Goal: Transaction & Acquisition: Purchase product/service

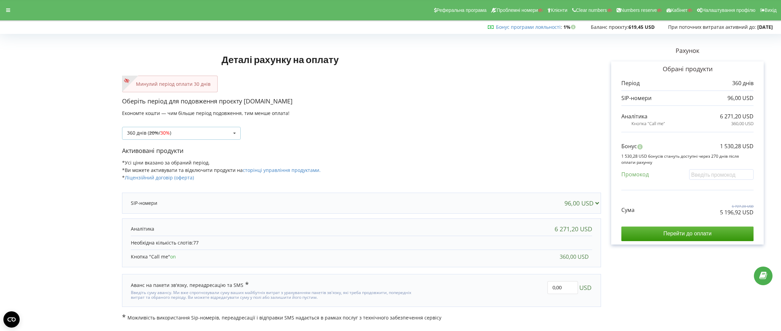
click at [233, 136] on icon at bounding box center [234, 133] width 10 height 13
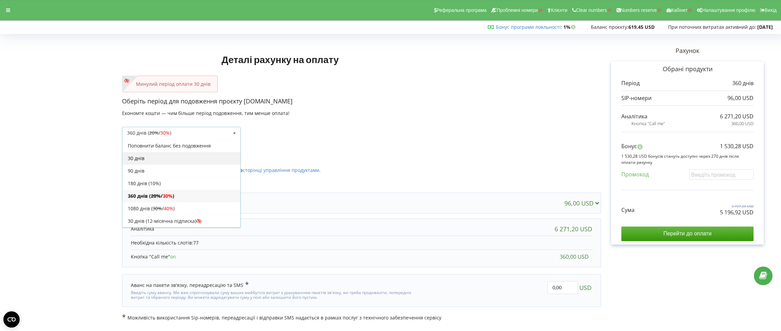
click at [214, 160] on div "30 днів" at bounding box center [181, 158] width 118 height 13
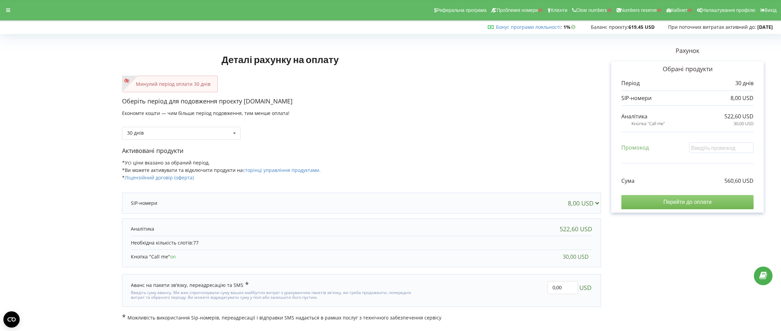
drag, startPoint x: 677, startPoint y: 200, endPoint x: 672, endPoint y: 198, distance: 5.3
click at [676, 200] on input "Перейти до оплати" at bounding box center [687, 202] width 132 height 14
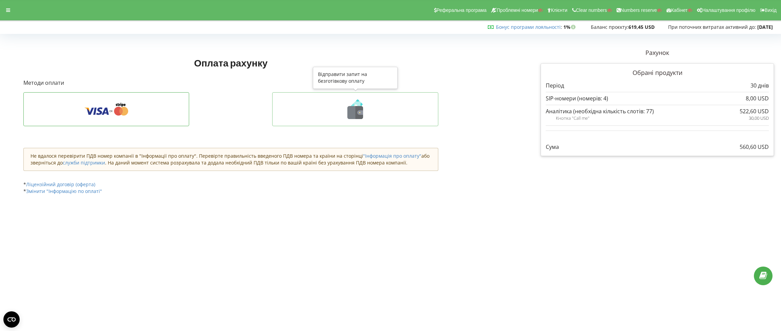
click at [356, 113] on icon at bounding box center [360, 112] width 8 height 13
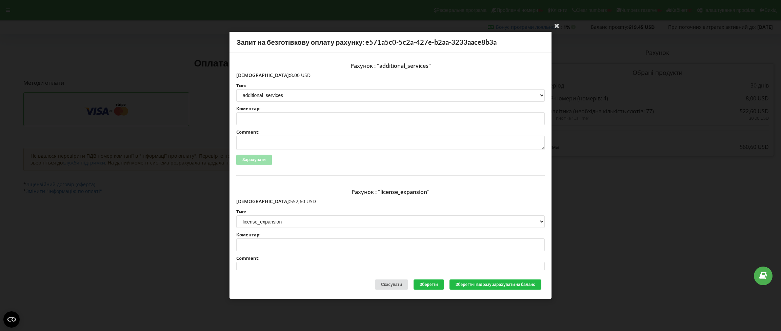
drag, startPoint x: 279, startPoint y: 75, endPoint x: 251, endPoint y: 77, distance: 27.5
click at [251, 77] on p "Сума: 8,00 USD" at bounding box center [390, 75] width 308 height 7
copy p "8,00 USD"
drag, startPoint x: 283, startPoint y: 201, endPoint x: 251, endPoint y: 201, distance: 32.5
click at [251, 201] on p "Сума: 552,60 USD" at bounding box center [390, 201] width 308 height 7
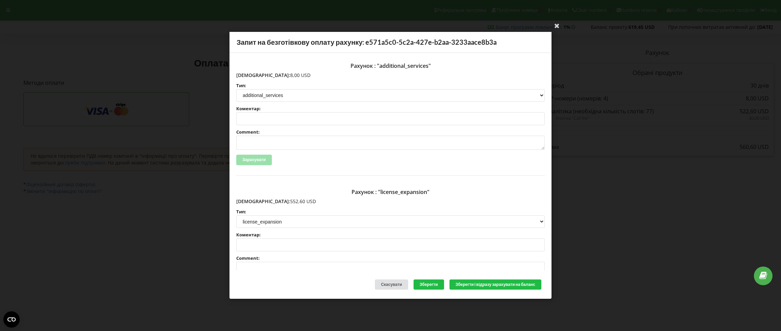
copy p "552,60 USD"
click at [555, 24] on icon at bounding box center [557, 25] width 11 height 11
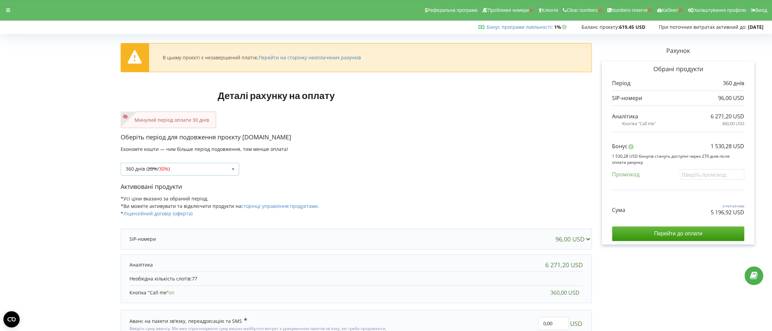
click at [235, 169] on icon at bounding box center [233, 169] width 10 height 13
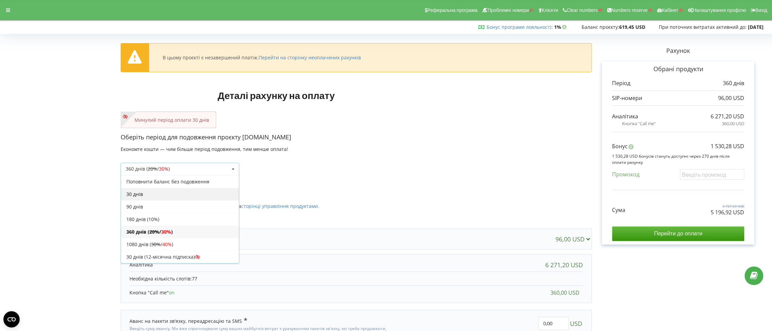
click at [214, 194] on div "30 днів" at bounding box center [180, 194] width 118 height 13
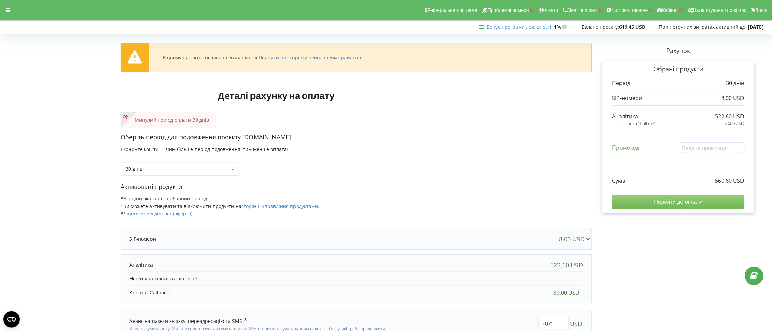
click at [661, 204] on input "Перейти до оплати" at bounding box center [679, 202] width 132 height 14
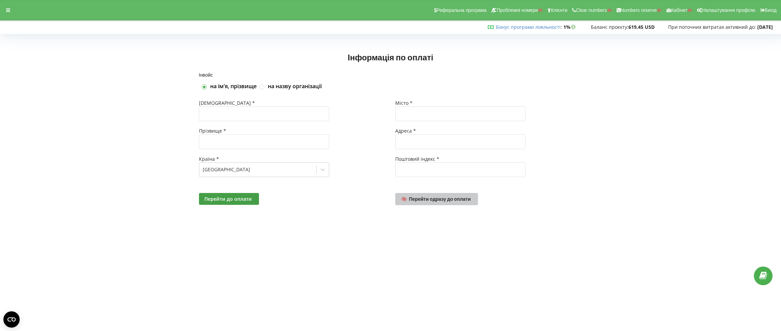
click at [444, 201] on span "Перейти одразу до оплати" at bounding box center [440, 199] width 62 height 6
